Goal: Task Accomplishment & Management: Use online tool/utility

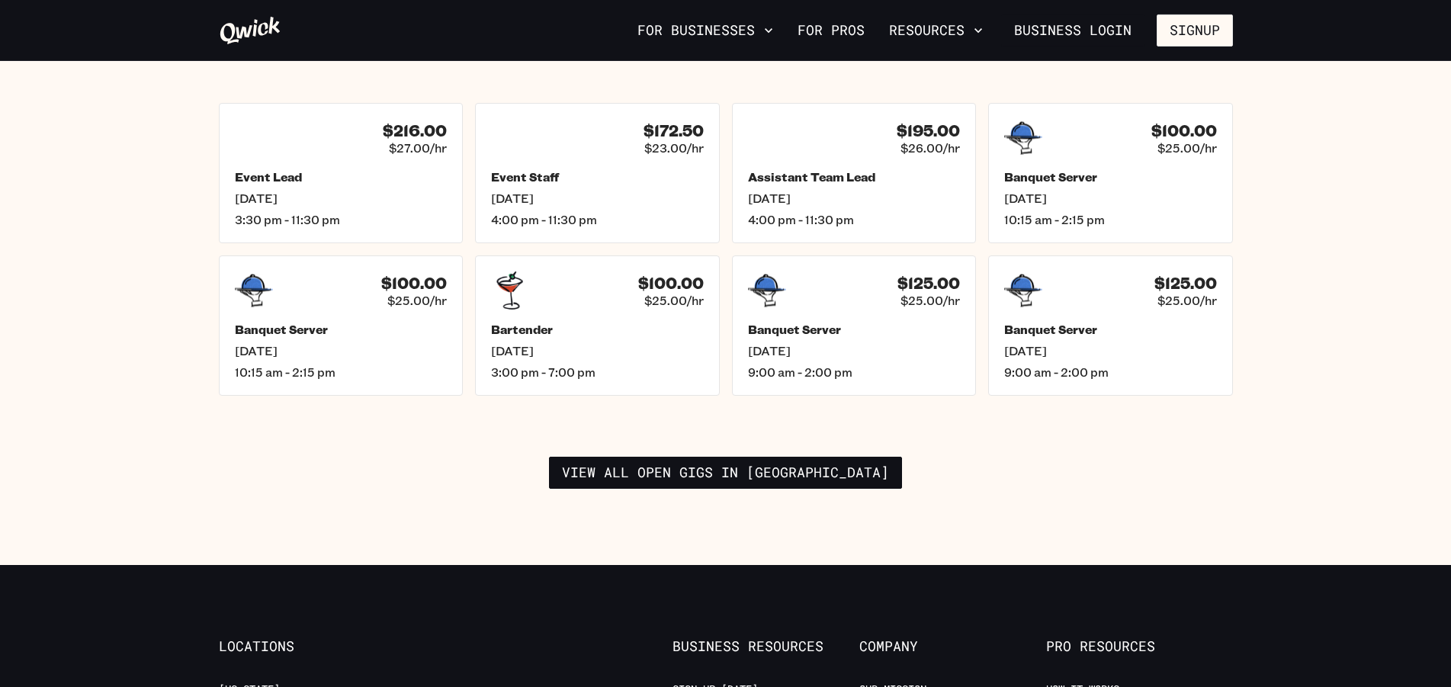
scroll to position [2099, 0]
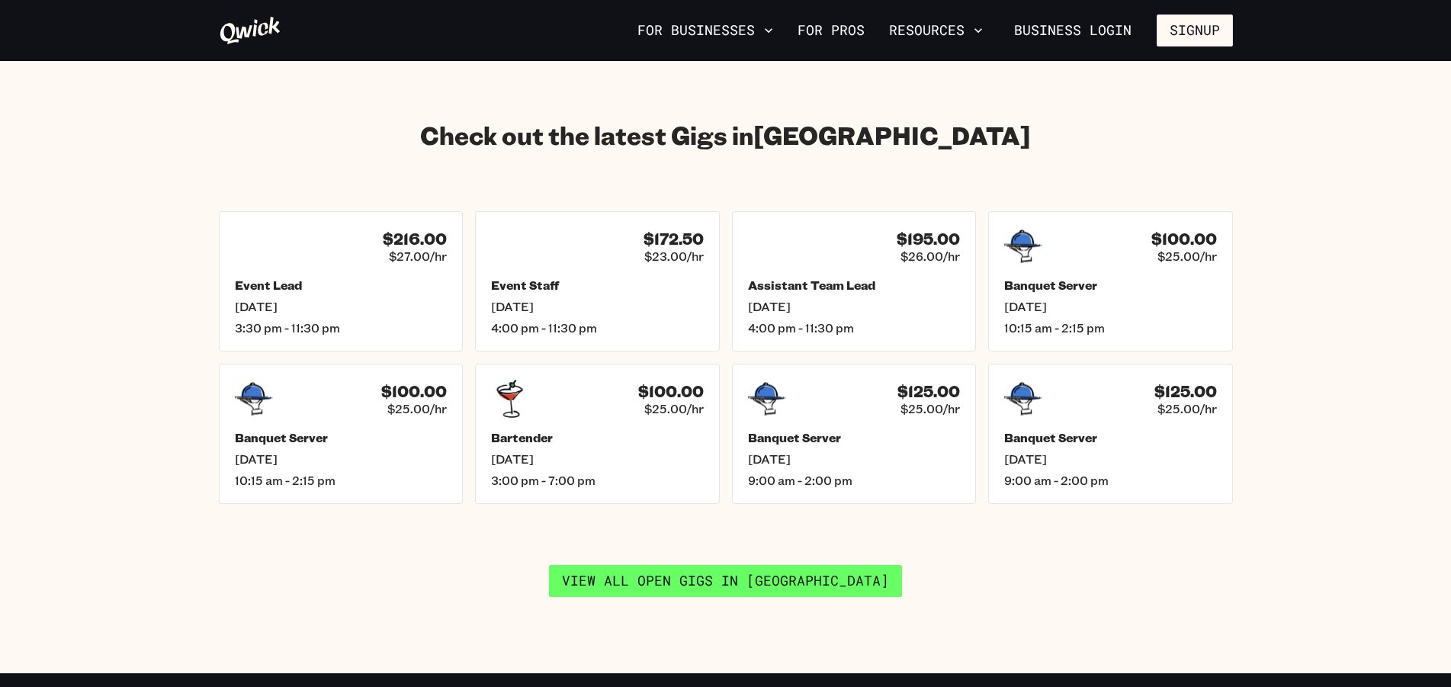
click at [733, 567] on link "View all open gigs in [GEOGRAPHIC_DATA]" at bounding box center [725, 581] width 353 height 32
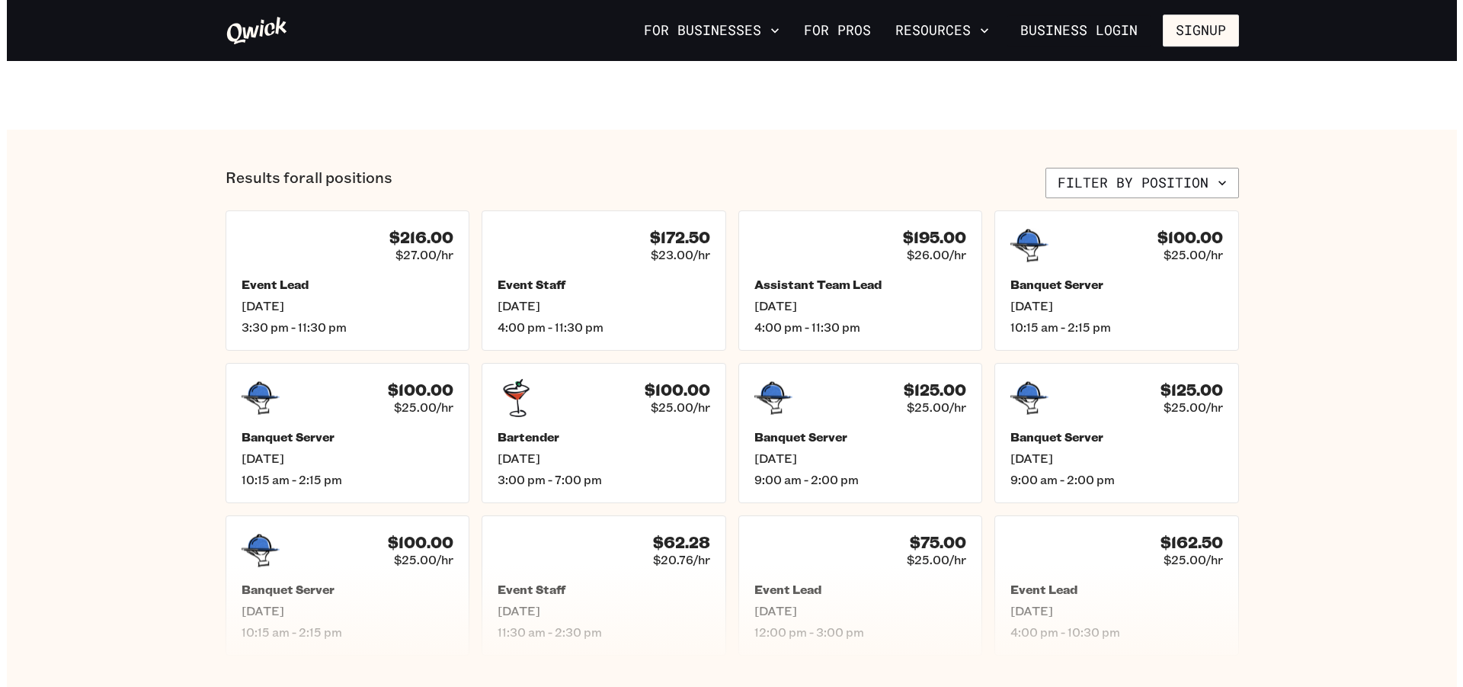
scroll to position [544, 0]
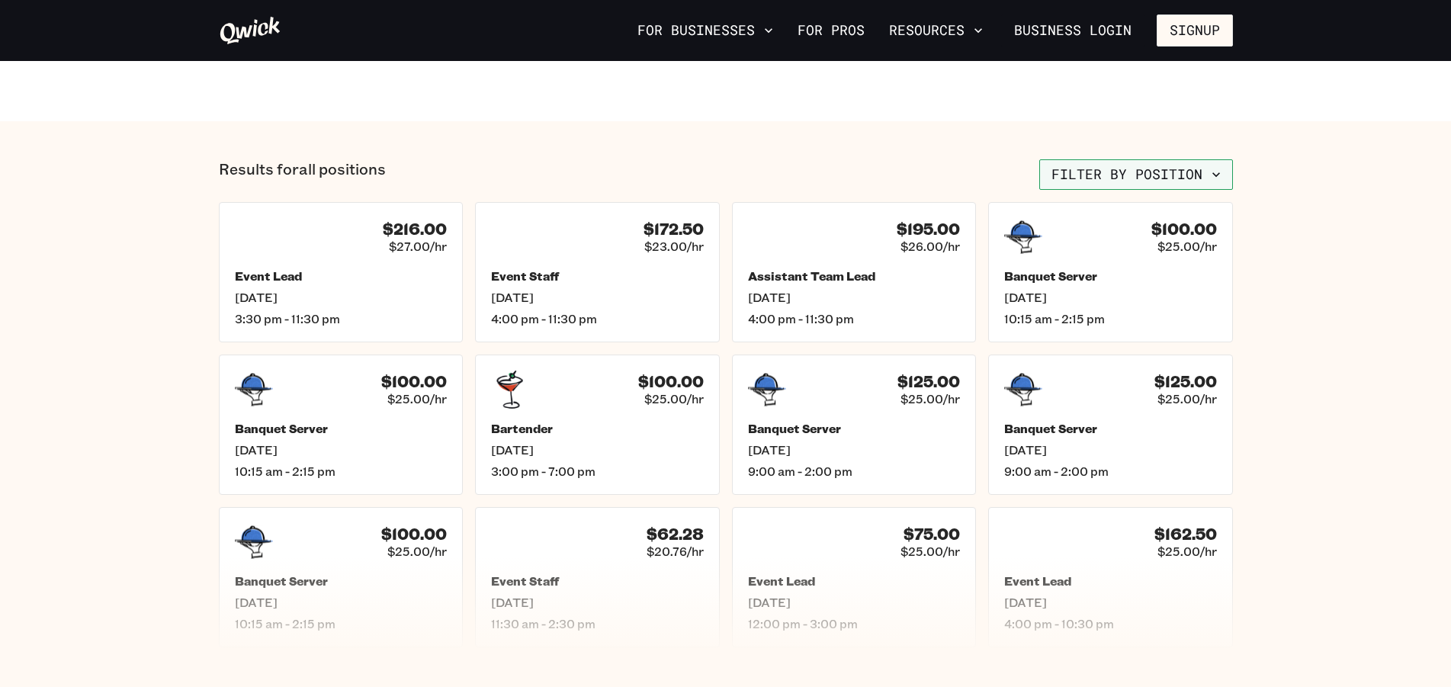
click at [1223, 175] on icon "button" at bounding box center [1215, 174] width 15 height 15
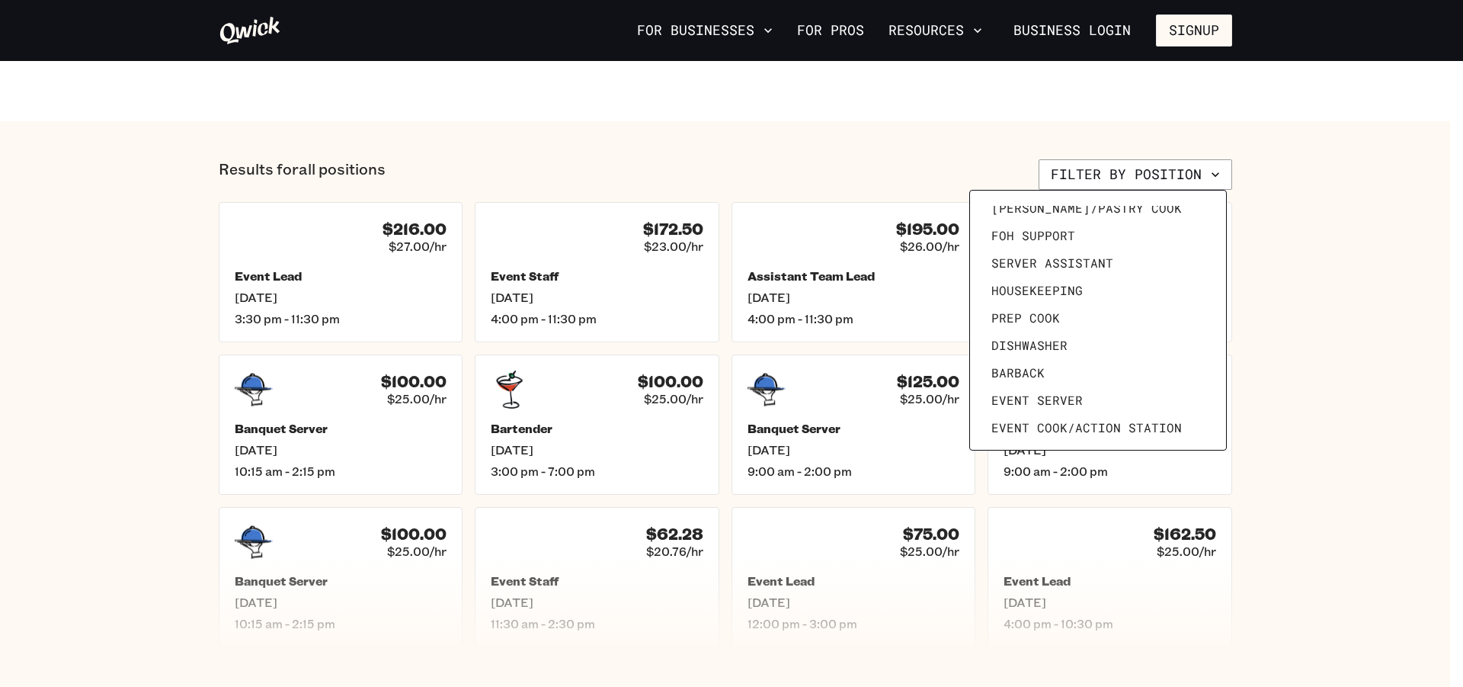
scroll to position [117, 0]
click at [1047, 322] on span "Prep Cook" at bounding box center [1026, 321] width 69 height 15
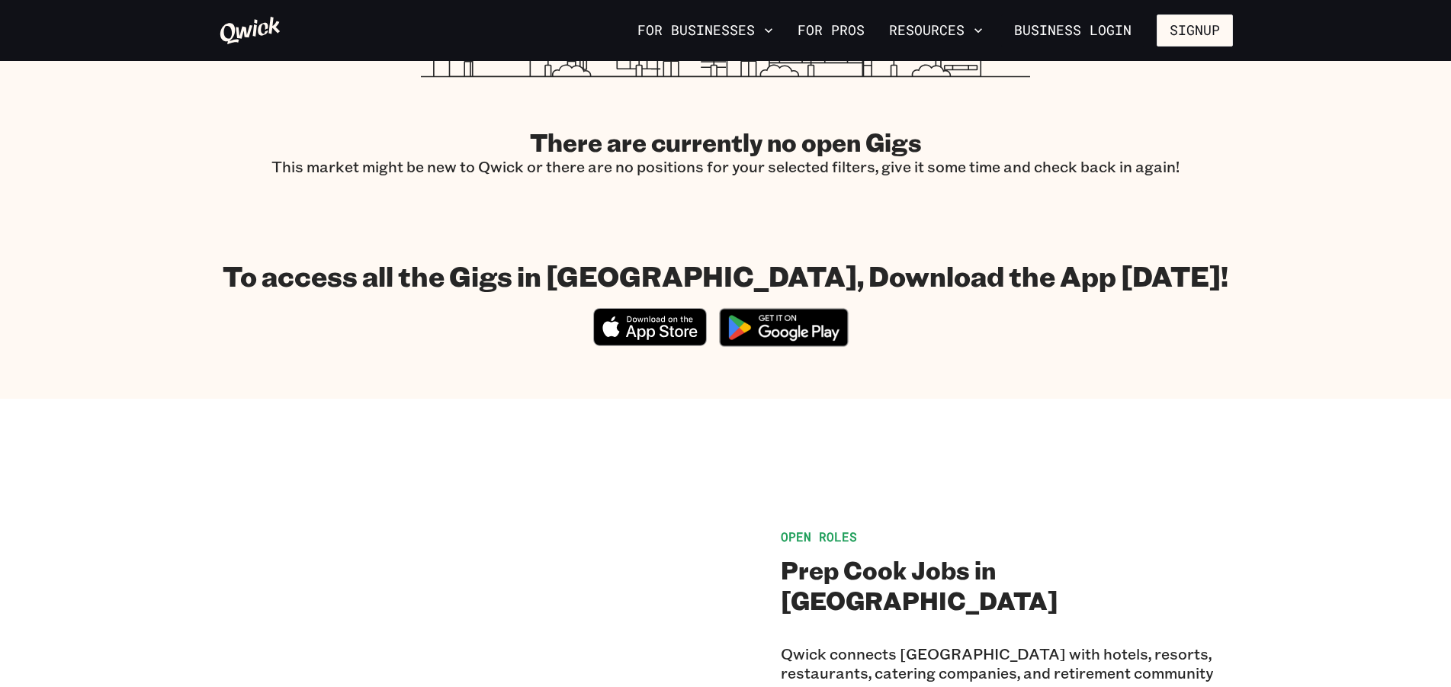
scroll to position [155, 0]
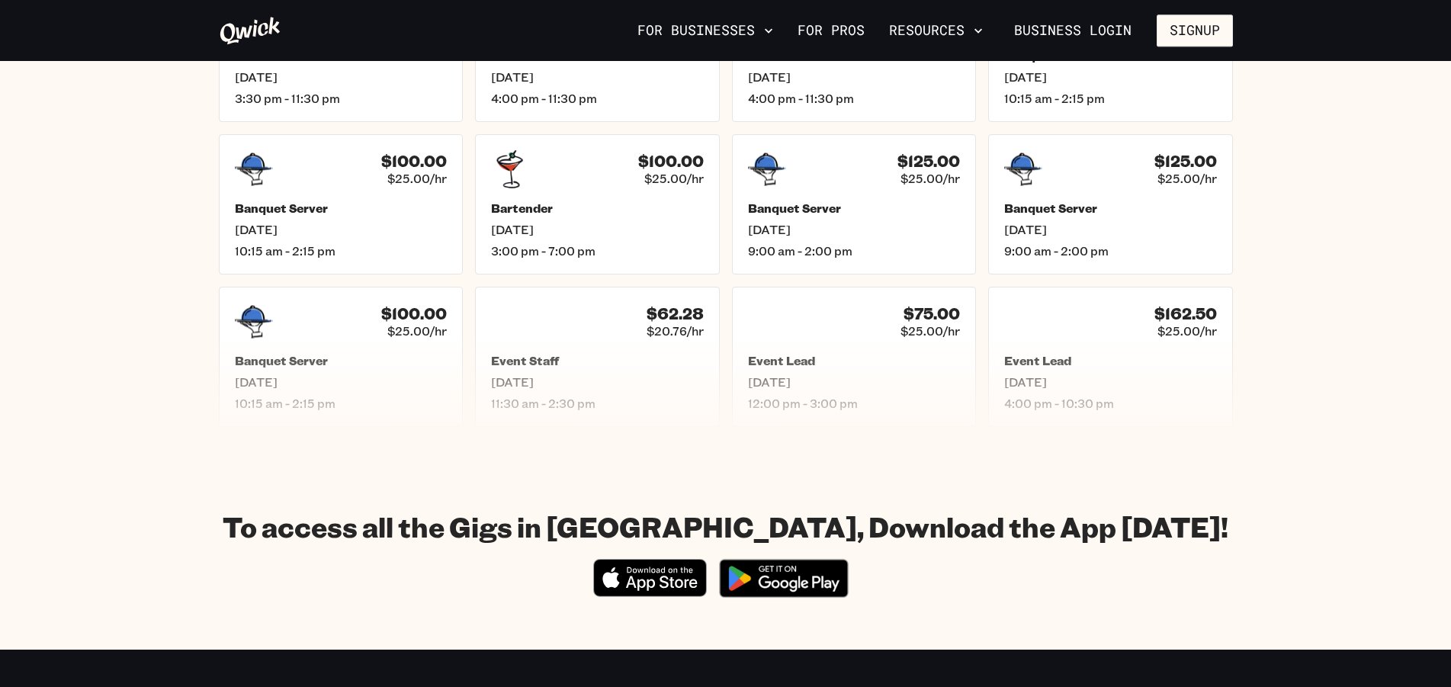
scroll to position [544, 0]
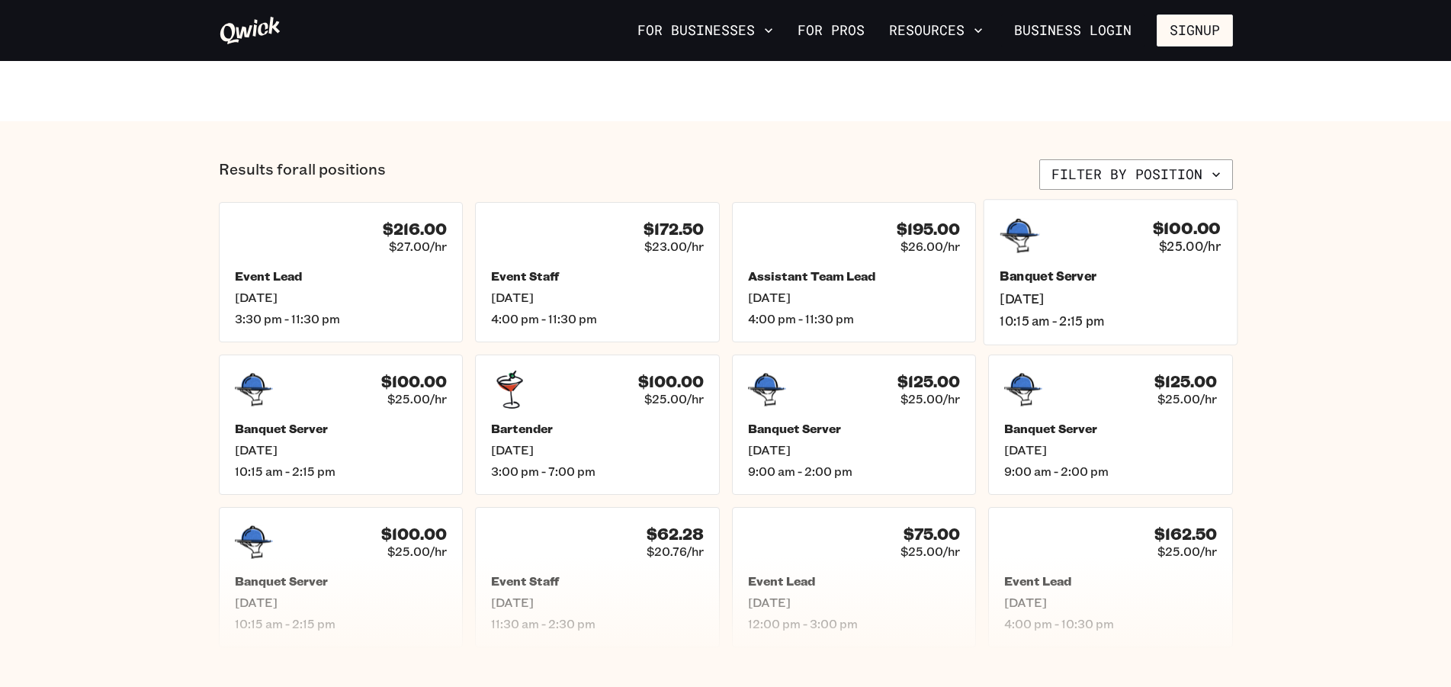
click at [1052, 287] on div "Banquet Server [DATE] 10:15 am - 2:15 pm" at bounding box center [1109, 298] width 221 height 60
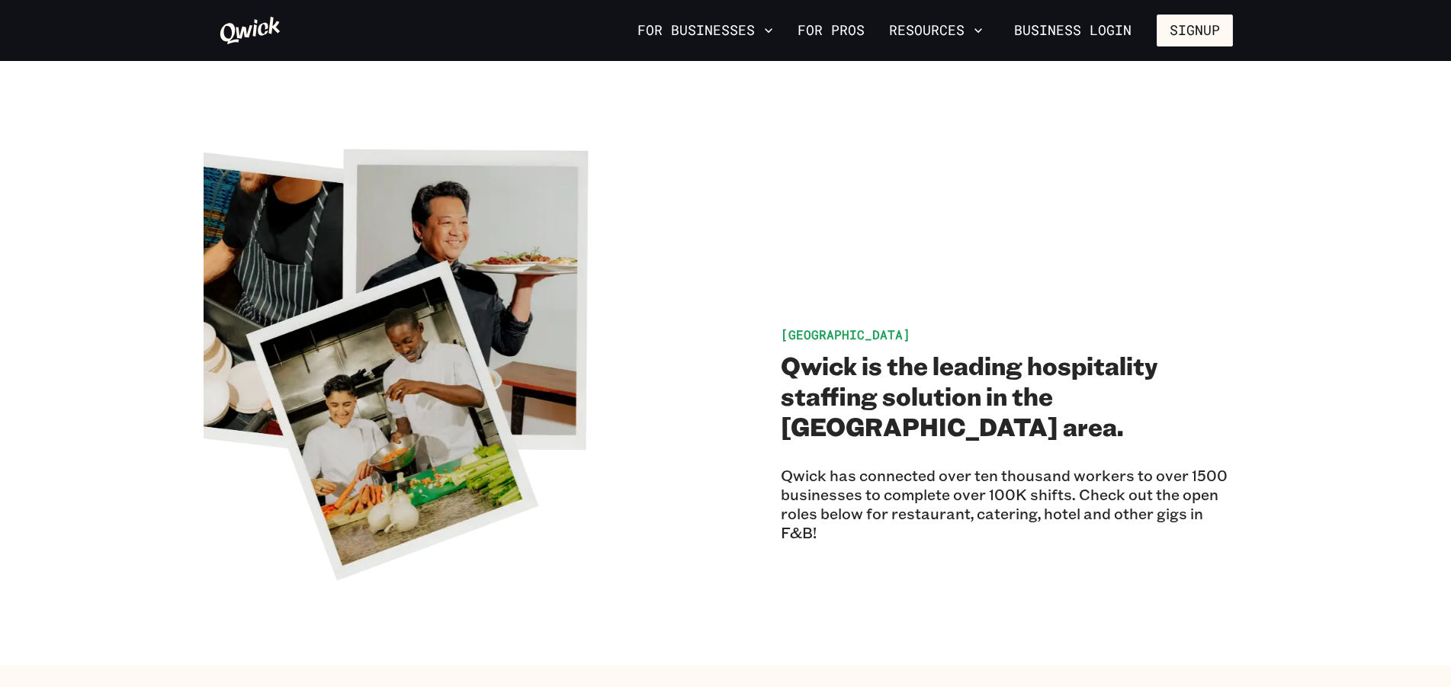
scroll to position [544, 0]
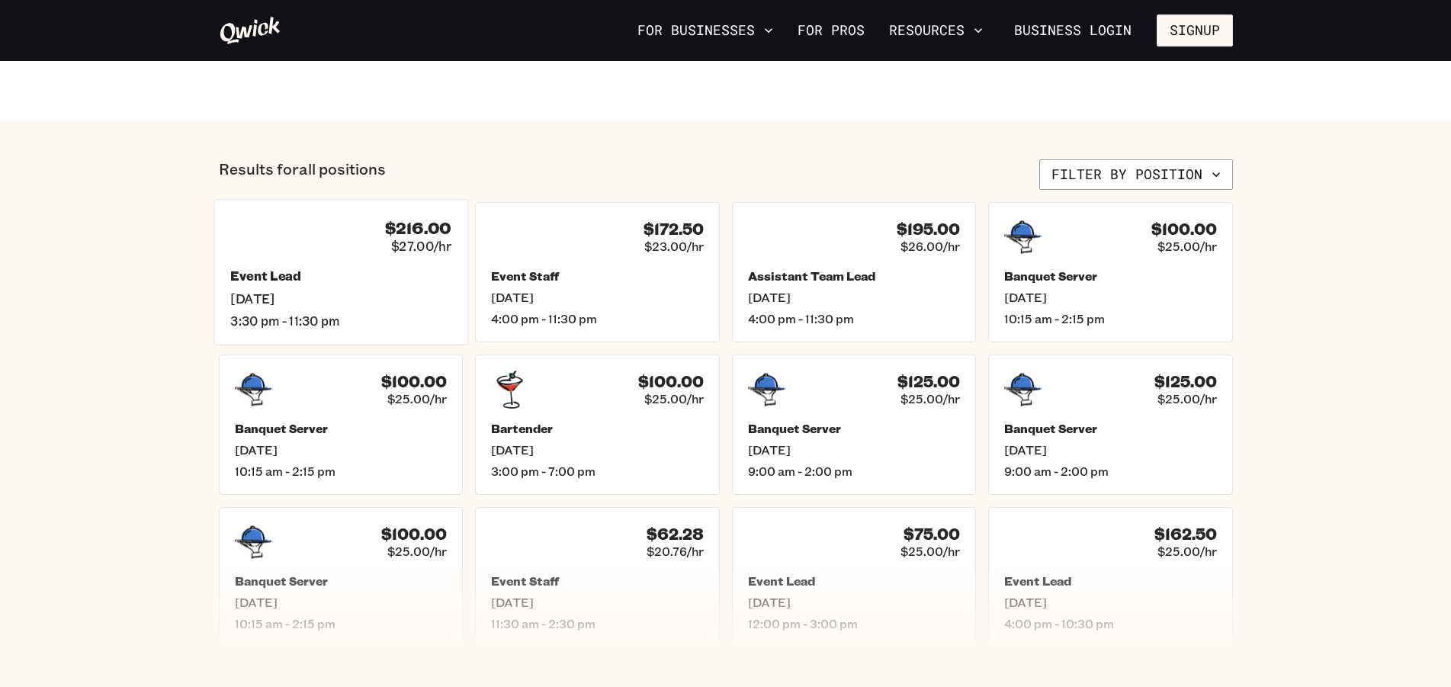
click at [293, 258] on div "$216.00 $27.00/hr Event Lead [DATE] 3:30 pm - 11:30 pm" at bounding box center [340, 272] width 254 height 146
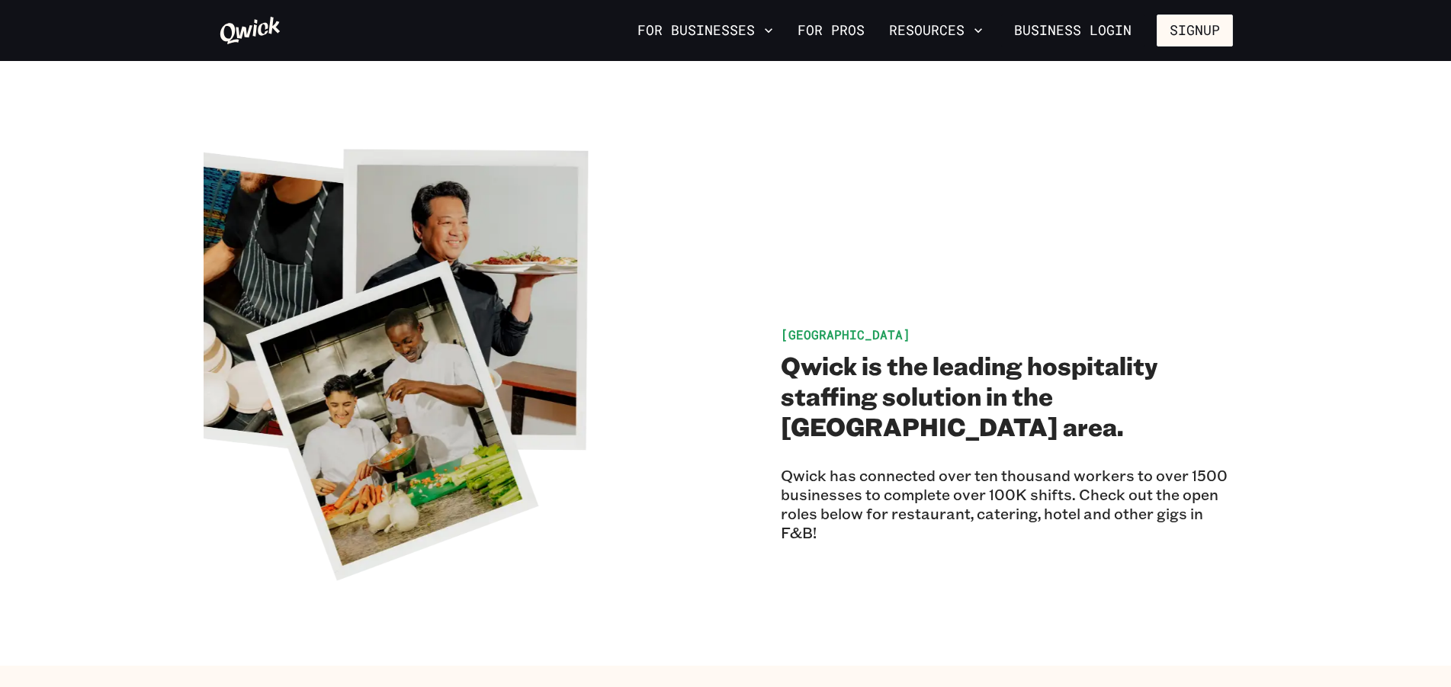
scroll to position [544, 0]
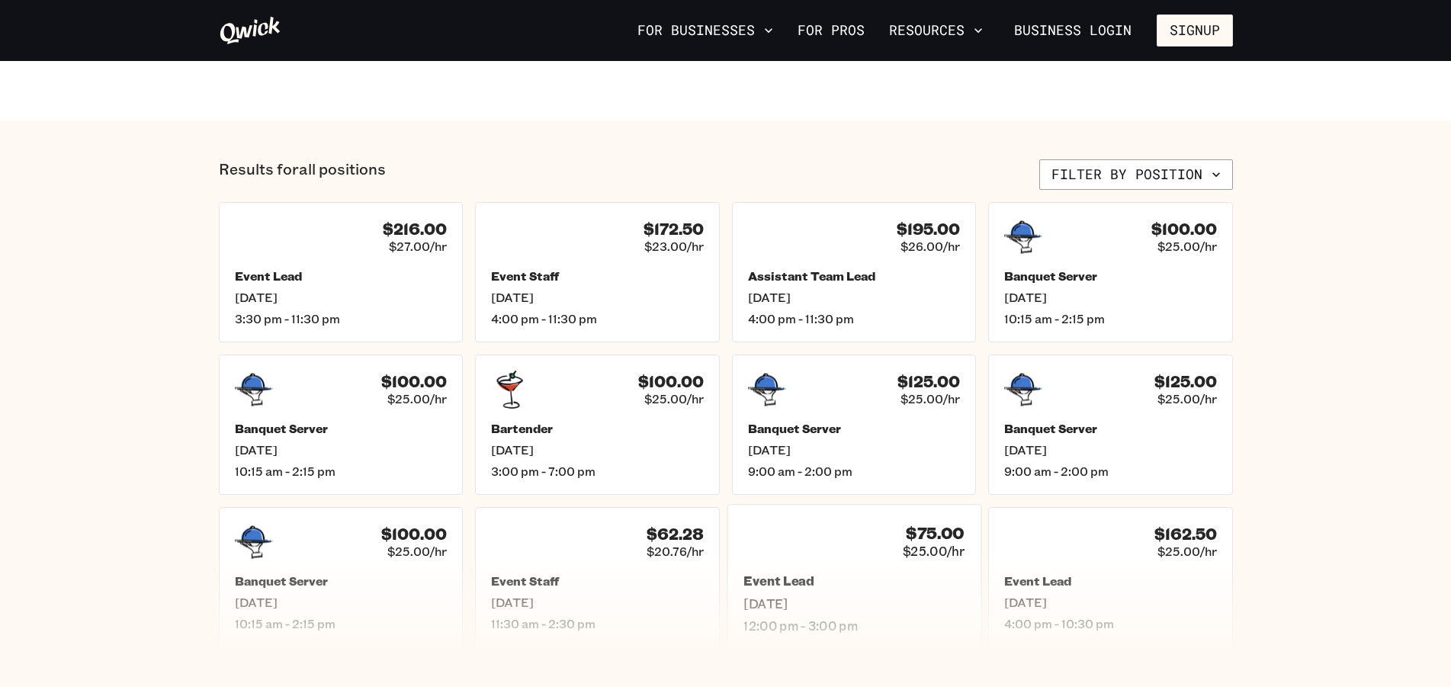
click at [822, 561] on div "$75.00 $25.00/hr Event Lead [DATE] 12:00 pm - 3:00 pm" at bounding box center [853, 577] width 254 height 146
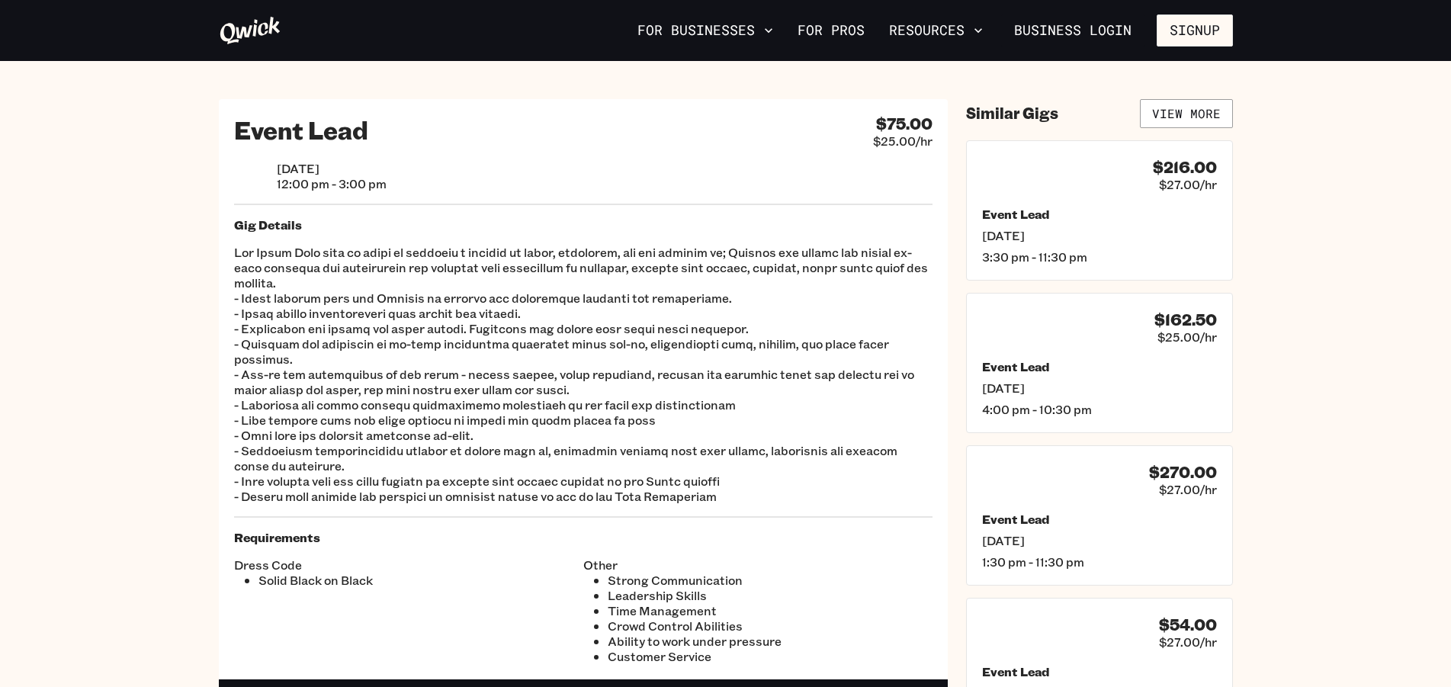
scroll to position [544, 0]
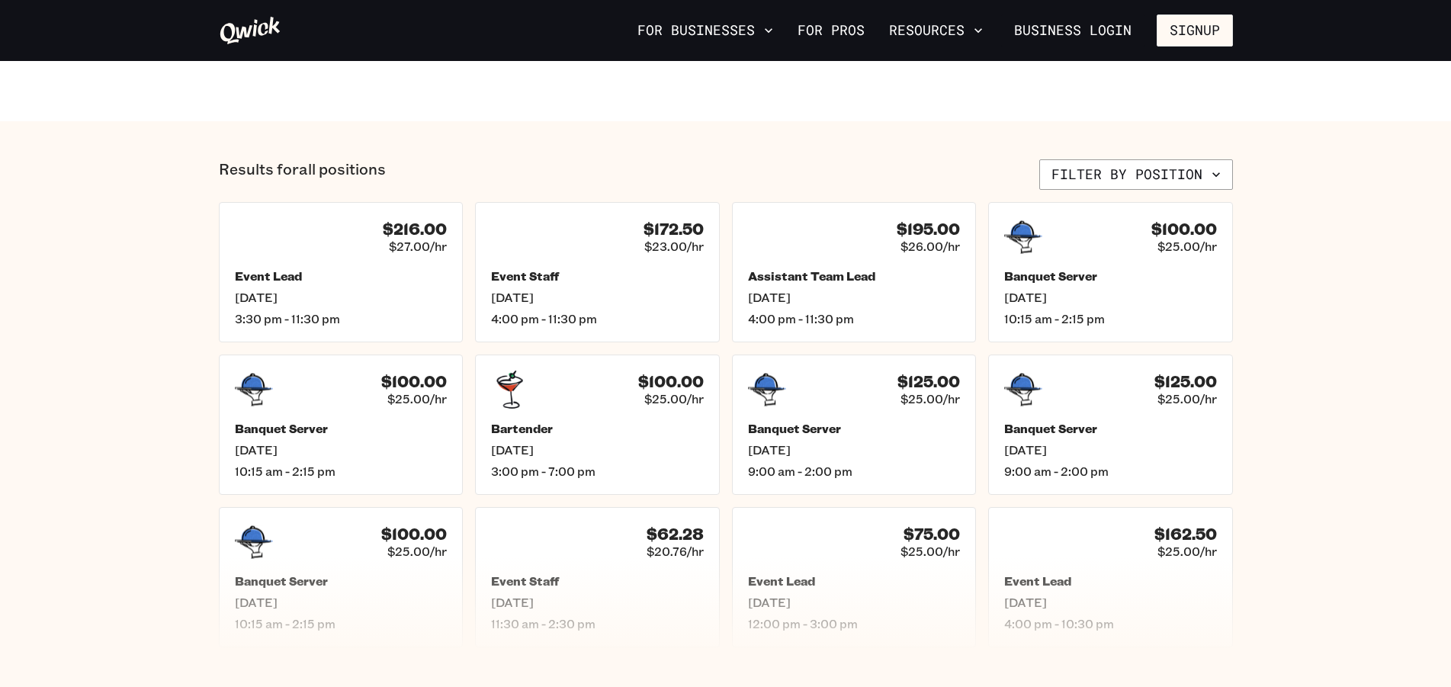
scroll to position [2099, 0]
